Goal: Task Accomplishment & Management: Complete application form

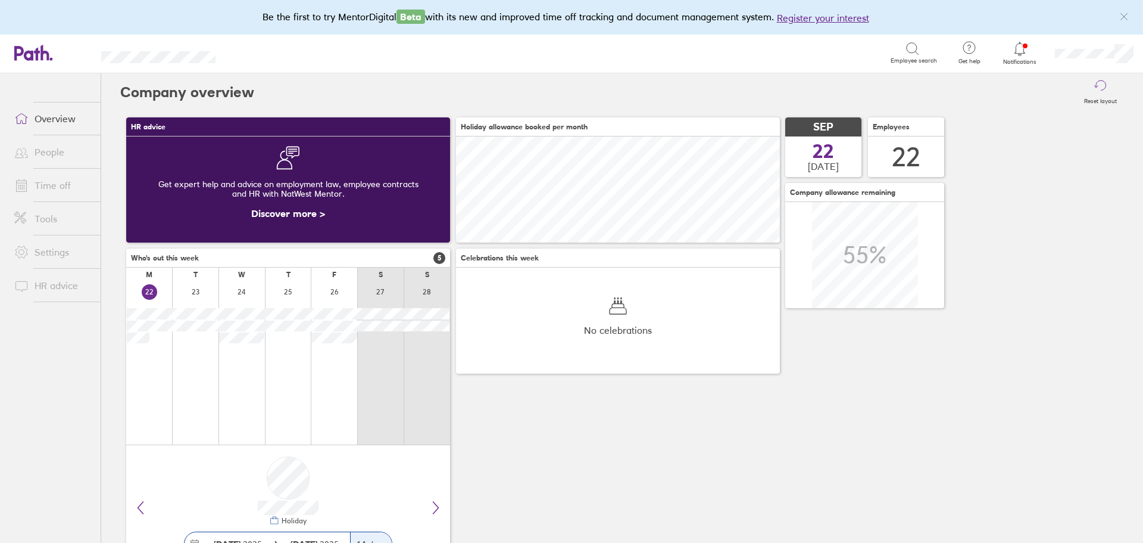
scroll to position [106, 324]
click at [45, 183] on link "Time off" at bounding box center [53, 185] width 96 height 24
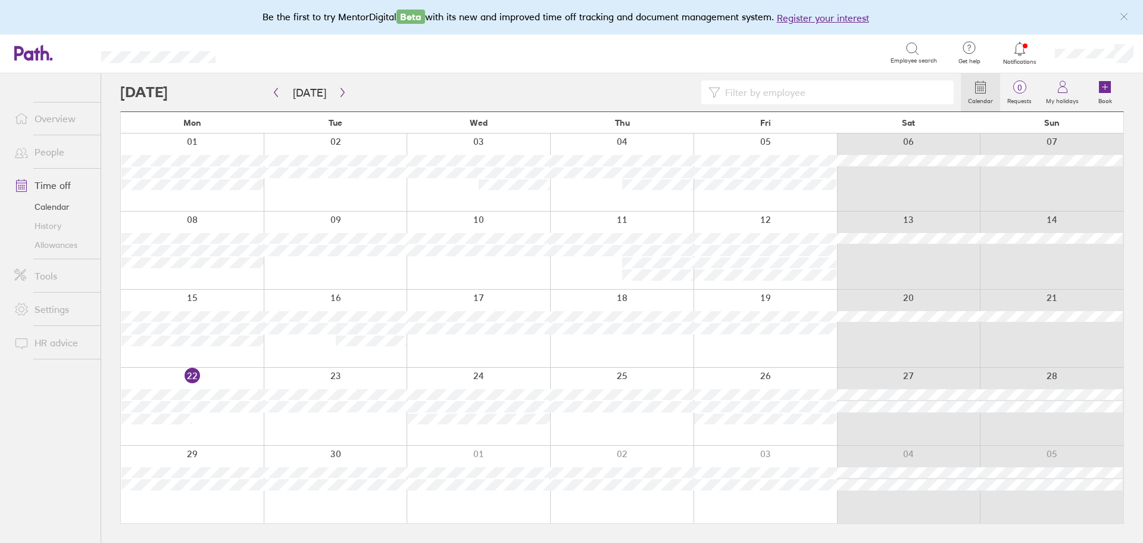
click at [621, 504] on div at bounding box center [622, 483] width 144 height 77
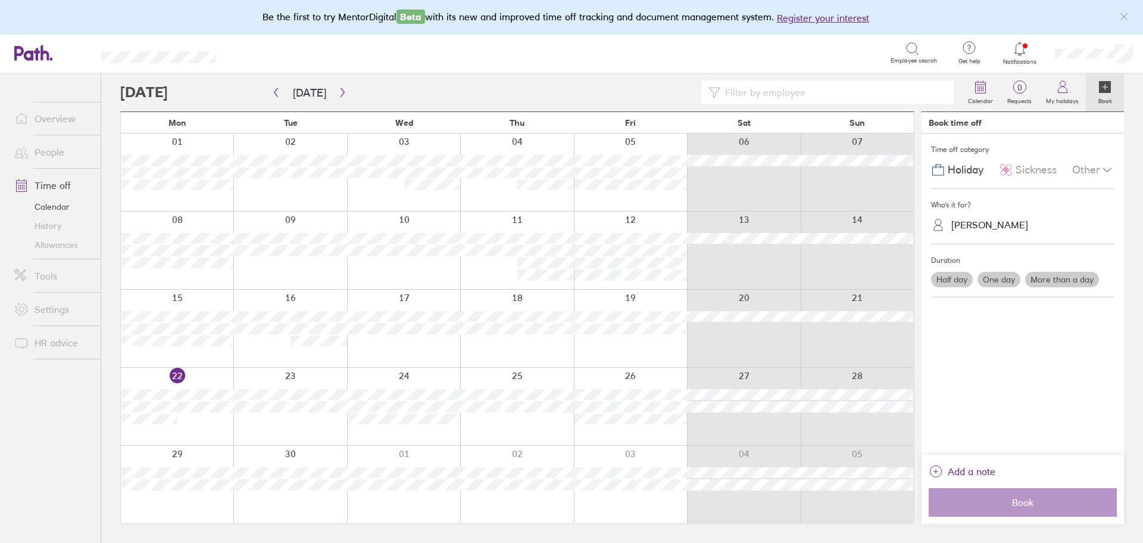
click at [1006, 282] on label "One day" at bounding box center [999, 279] width 43 height 15
click at [0, 0] on input "One day" at bounding box center [0, 0] width 0 height 0
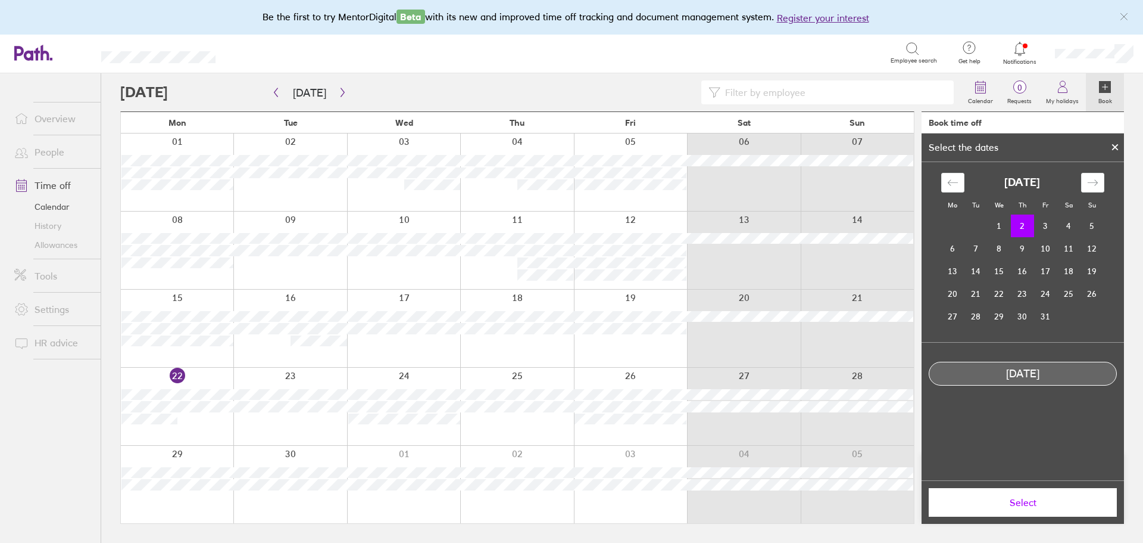
click at [1020, 228] on td "2" at bounding box center [1022, 225] width 23 height 23
click at [1030, 504] on span "Select" at bounding box center [1023, 502] width 172 height 11
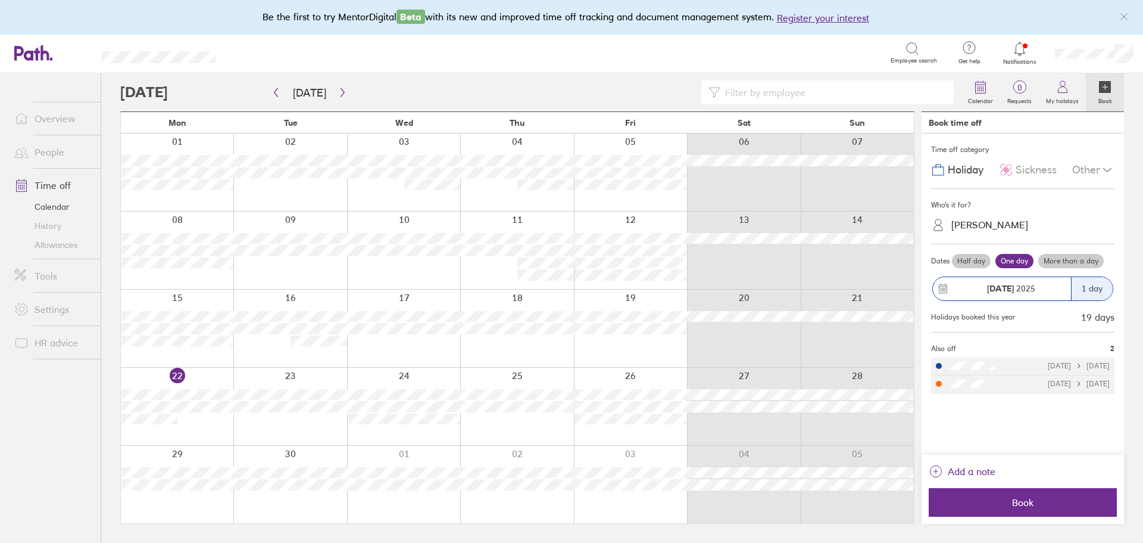
click at [1065, 254] on label "More than a day" at bounding box center [1072, 261] width 66 height 14
click at [0, 0] on input "More than a day" at bounding box center [0, 0] width 0 height 0
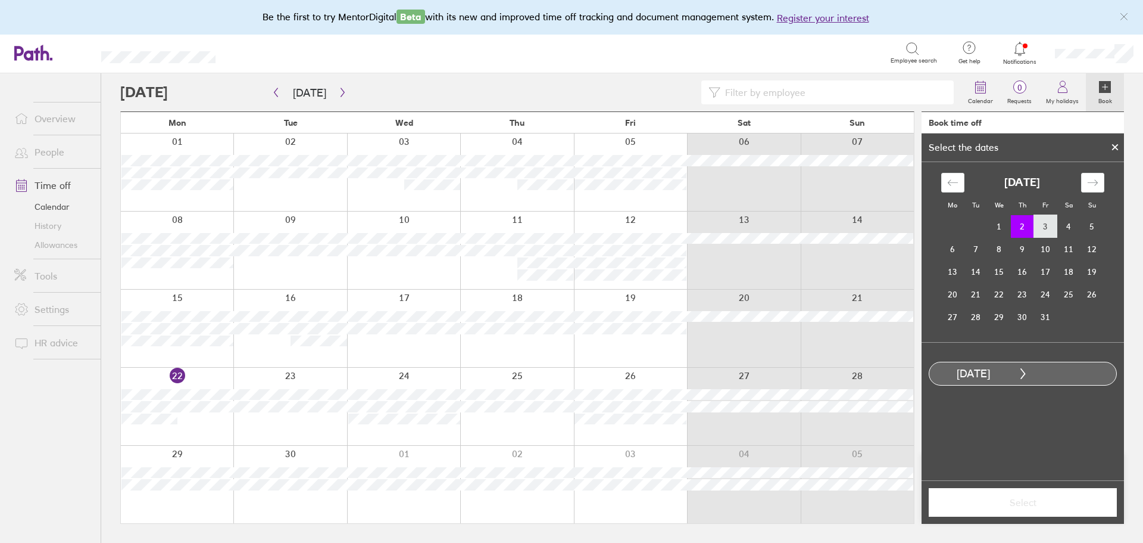
click at [1043, 229] on td "3" at bounding box center [1045, 226] width 23 height 23
click at [1080, 501] on span "Select" at bounding box center [1023, 502] width 172 height 11
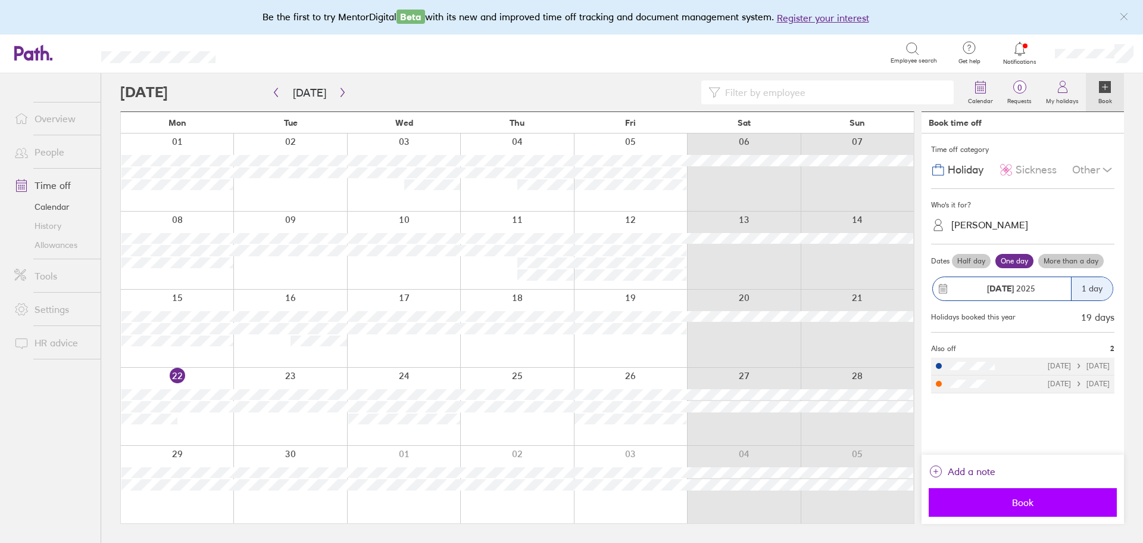
click at [1046, 505] on span "Book" at bounding box center [1023, 502] width 172 height 11
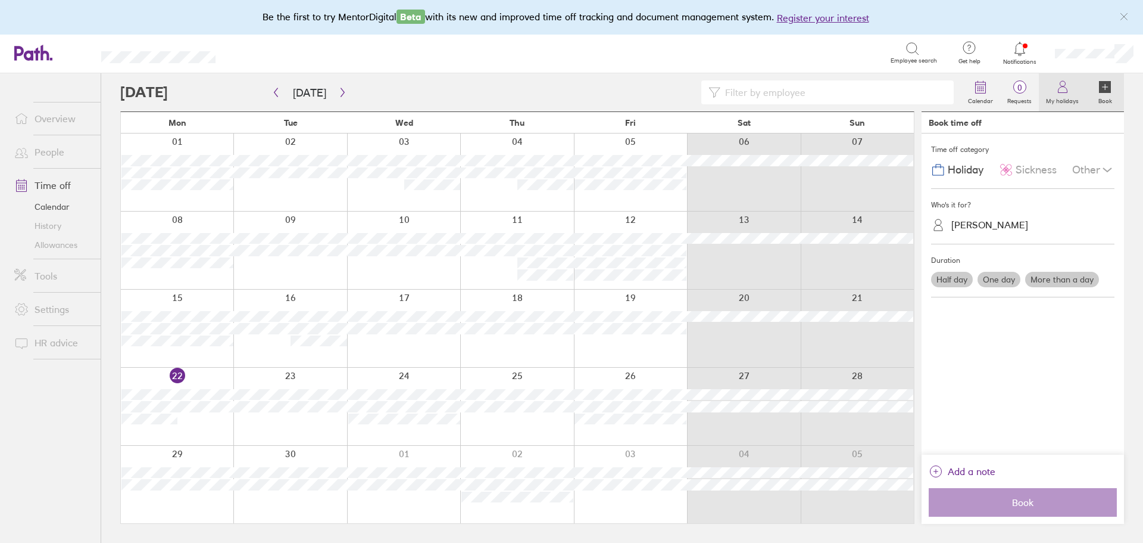
click at [1058, 100] on label "My holidays" at bounding box center [1062, 99] width 47 height 11
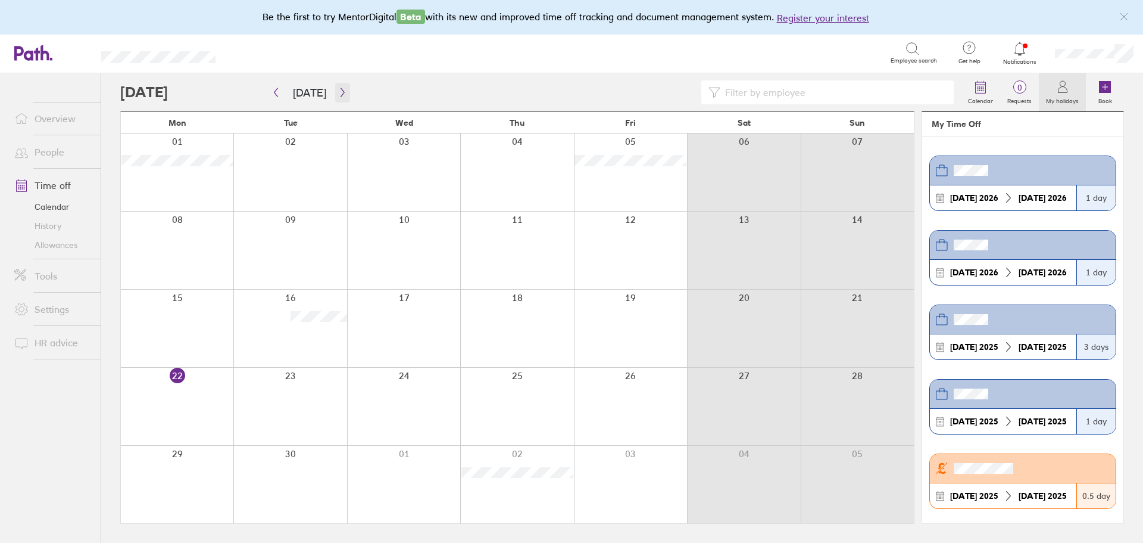
click at [338, 89] on icon "button" at bounding box center [342, 93] width 9 height 10
click at [669, 177] on div at bounding box center [630, 171] width 113 height 77
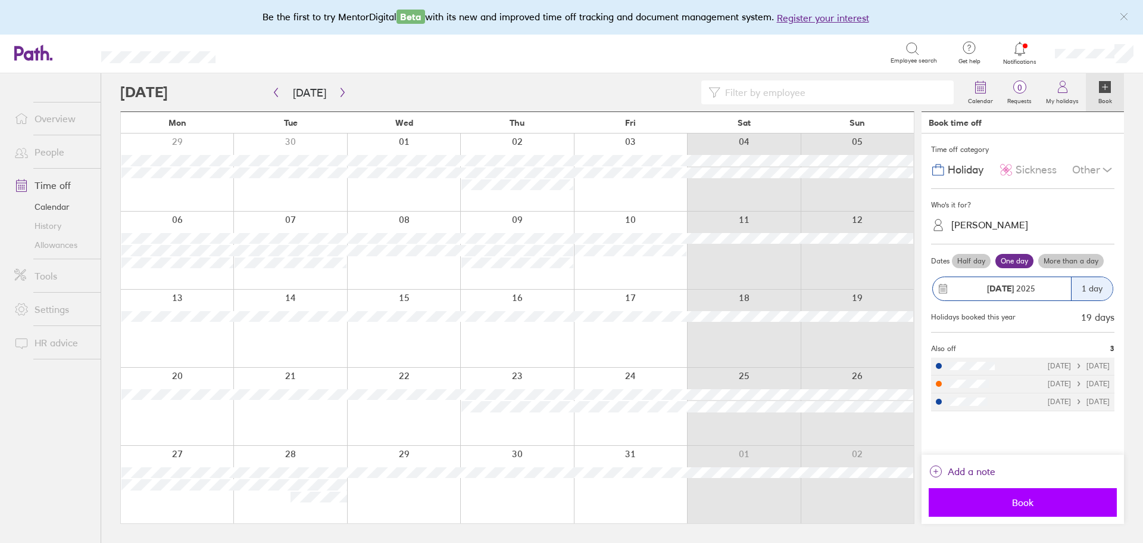
click at [1011, 501] on span "Book" at bounding box center [1023, 502] width 172 height 11
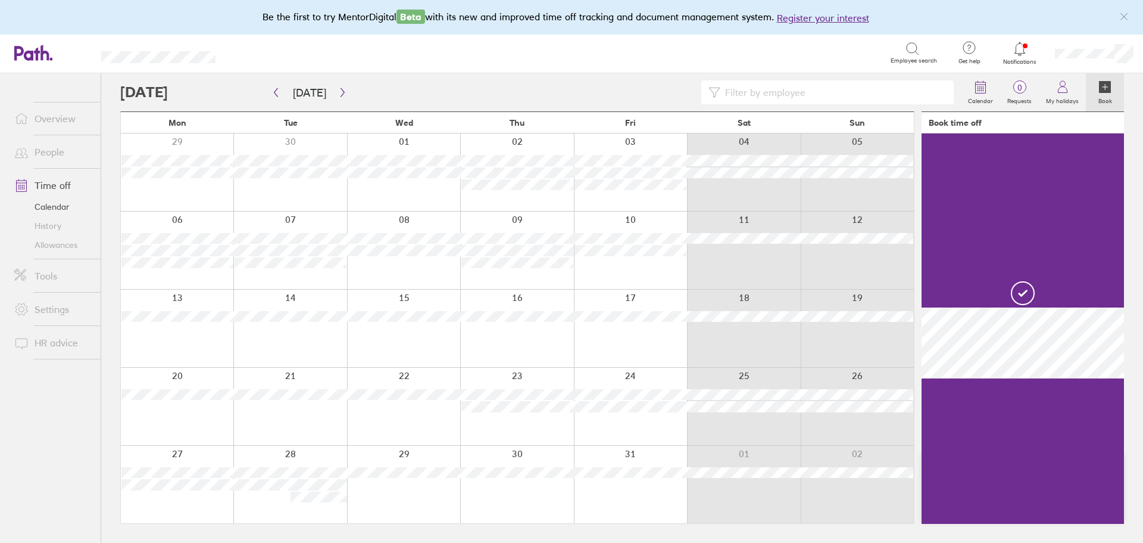
click at [631, 83] on div at bounding box center [540, 92] width 841 height 24
